Goal: Transaction & Acquisition: Purchase product/service

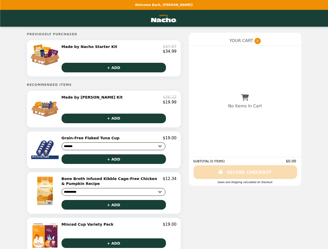
click at [46, 60] on img at bounding box center [45, 54] width 30 height 21
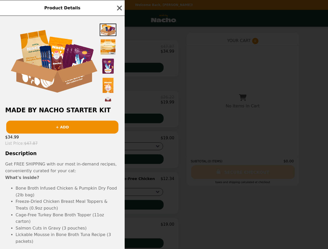
click at [119, 50] on div "Product Details Made by Nacho Starter Kit + ADD $34.99 List Price : $47.87 Desc…" at bounding box center [164, 124] width 328 height 249
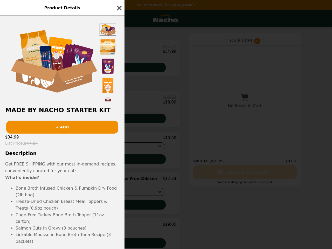
click at [114, 70] on img at bounding box center [108, 66] width 17 height 17
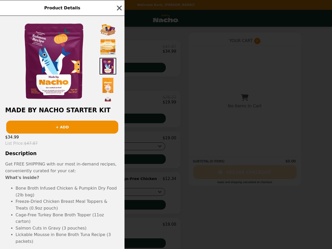
click at [46, 112] on h2 "Made by Nacho Starter Kit" at bounding box center [62, 110] width 125 height 7
click at [119, 103] on div "Product Details Made by Nacho Starter Kit + ADD $34.99 List Price : $47.87 Desc…" at bounding box center [166, 124] width 332 height 249
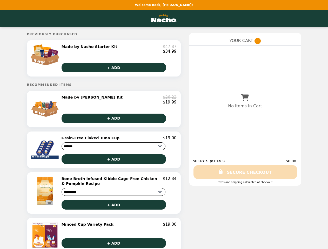
click at [114, 122] on button "+ ADD" at bounding box center [113, 119] width 104 height 10
click at [46, 154] on img at bounding box center [46, 150] width 30 height 28
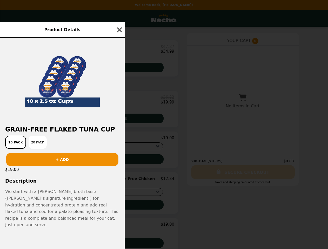
click at [119, 142] on div "Product Details Grain-Free Flaked Tuna Cup 10 Pack 20 Pack + ADD $19.00 Descrip…" at bounding box center [164, 124] width 328 height 249
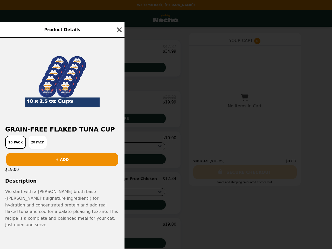
click at [114, 163] on button "+ ADD" at bounding box center [62, 159] width 112 height 13
click at [46, 197] on span "We start with a [PERSON_NAME] broth base ([PERSON_NAME]’s signature ingredient!…" at bounding box center [61, 208] width 113 height 38
